Goal: Find specific page/section: Find specific page/section

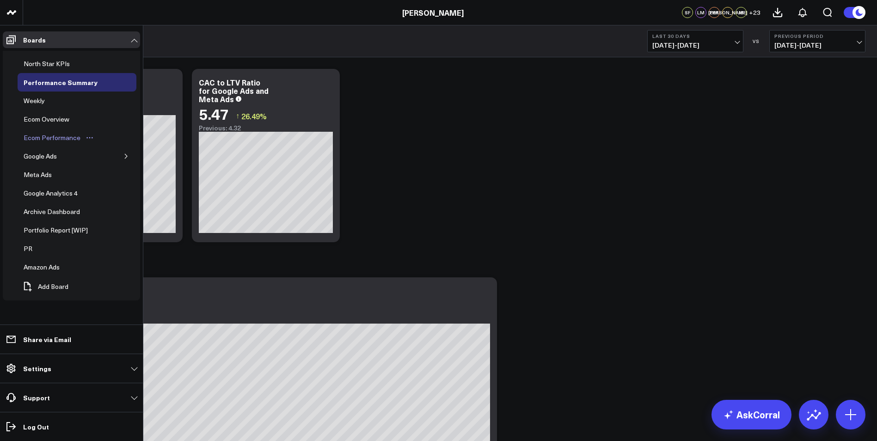
click at [61, 133] on div "Ecom Performance" at bounding box center [51, 137] width 61 height 11
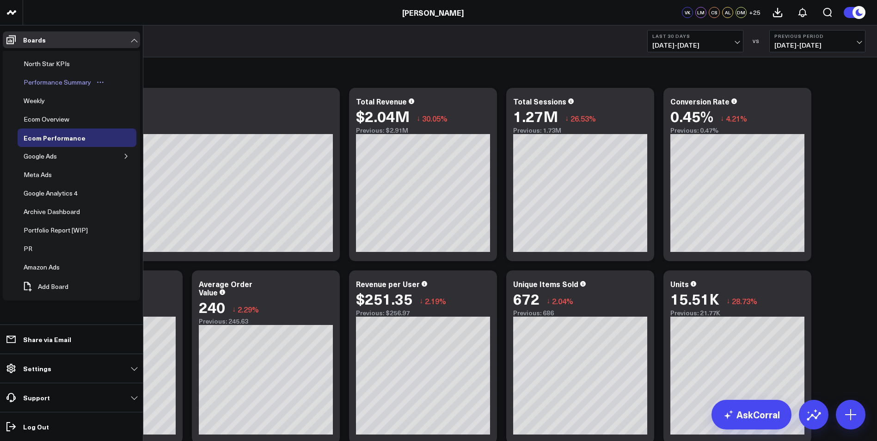
click at [38, 85] on div "Performance Summary" at bounding box center [57, 82] width 72 height 11
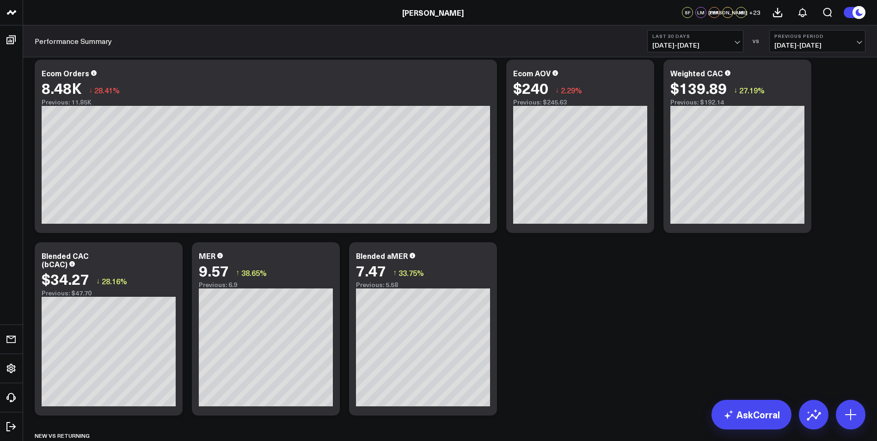
scroll to position [149, 0]
